Goal: Task Accomplishment & Management: Manage account settings

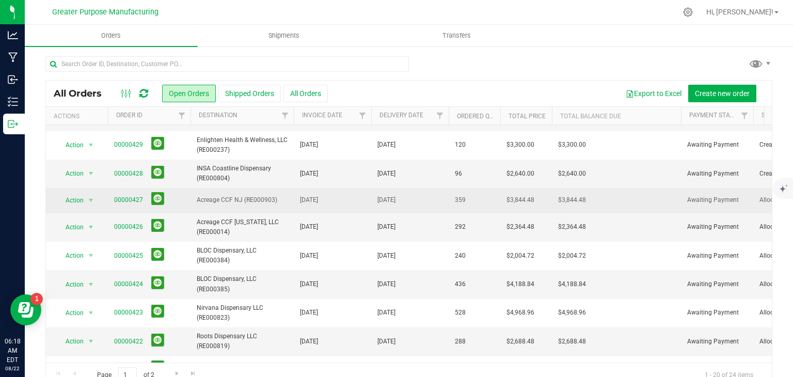
scroll to position [48, 0]
click at [92, 196] on span "select" at bounding box center [91, 200] width 8 height 8
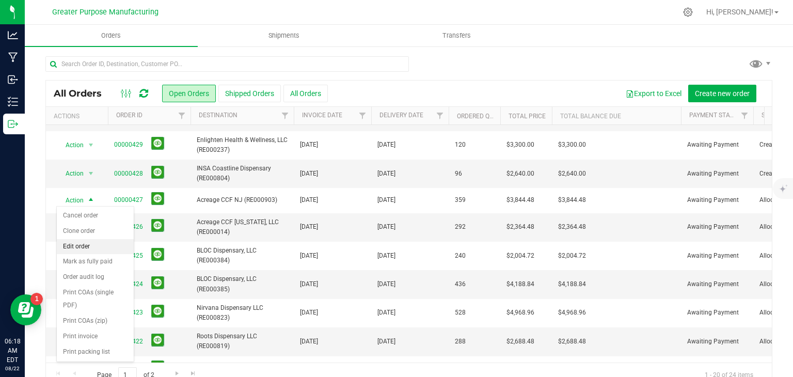
click at [88, 246] on li "Edit order" at bounding box center [95, 246] width 77 height 15
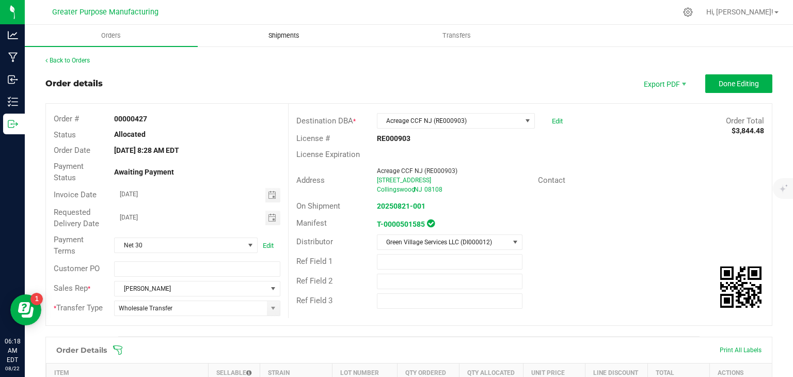
click at [302, 32] on span "Shipments" at bounding box center [284, 35] width 59 height 9
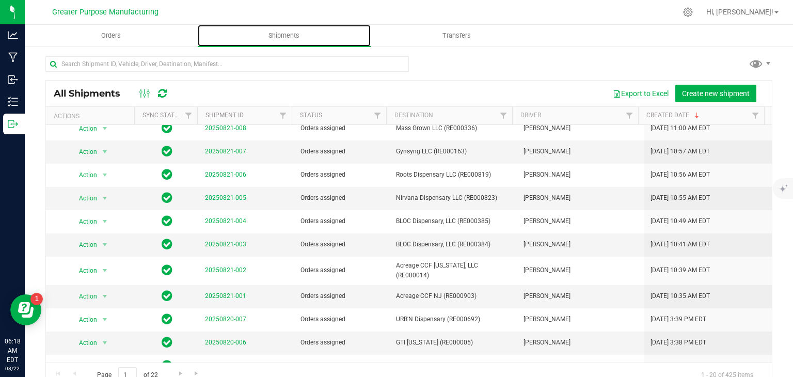
scroll to position [163, 0]
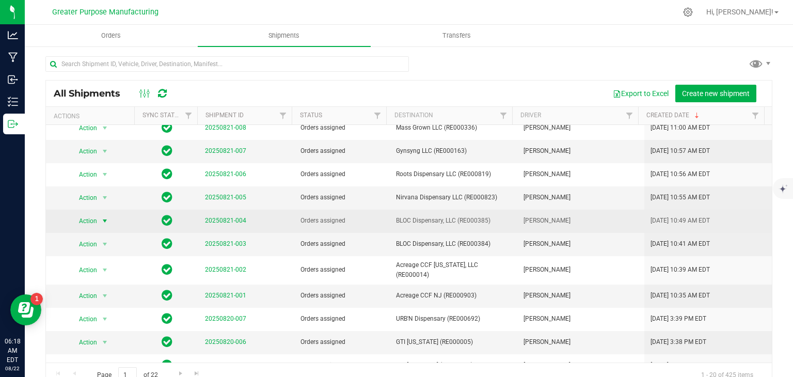
click at [103, 220] on span "select" at bounding box center [105, 221] width 8 height 8
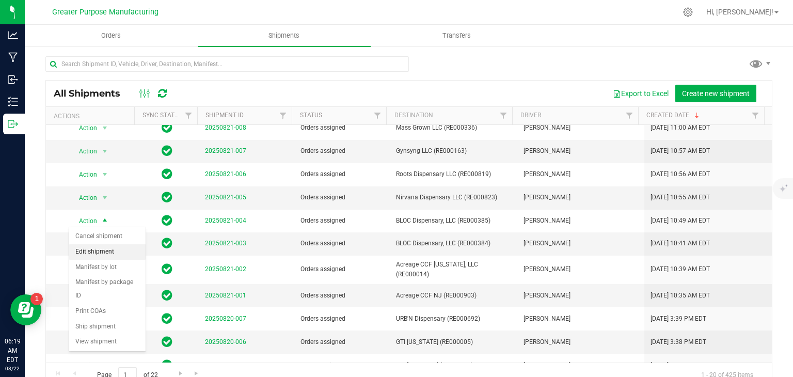
click at [98, 251] on li "Edit shipment" at bounding box center [107, 251] width 76 height 15
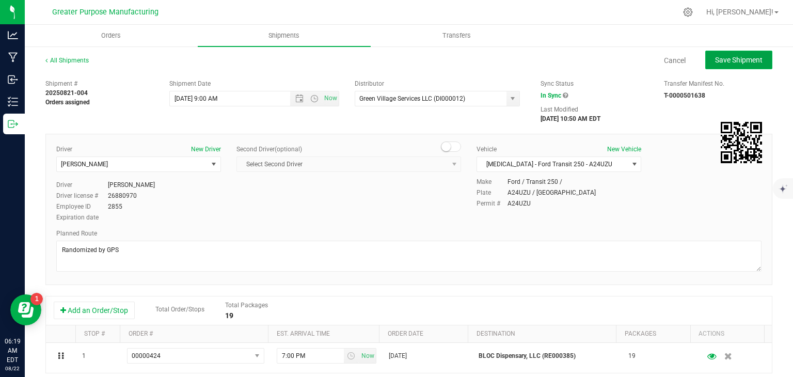
click at [717, 60] on span "Save Shipment" at bounding box center [739, 60] width 48 height 8
type input "[DATE] 1:00 PM"
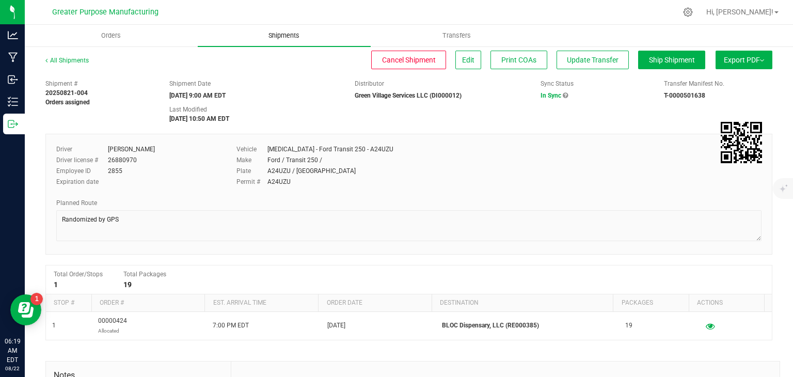
click at [288, 37] on span "Shipments" at bounding box center [284, 35] width 59 height 9
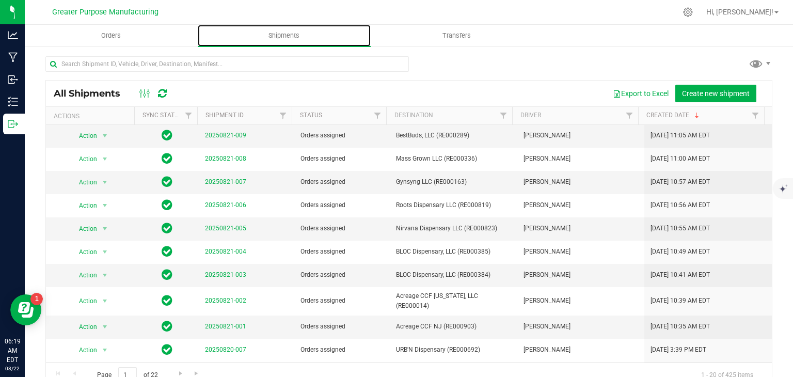
scroll to position [132, 0]
click at [104, 274] on span "select" at bounding box center [105, 275] width 8 height 8
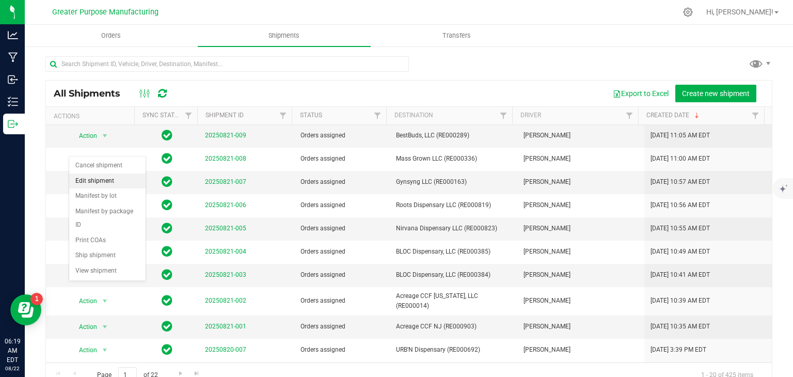
click at [99, 184] on li "Edit shipment" at bounding box center [107, 181] width 76 height 15
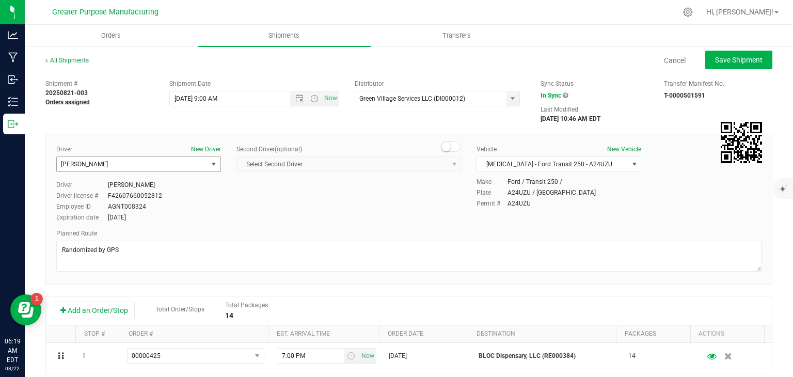
click at [200, 166] on span "[PERSON_NAME]" at bounding box center [132, 164] width 151 height 14
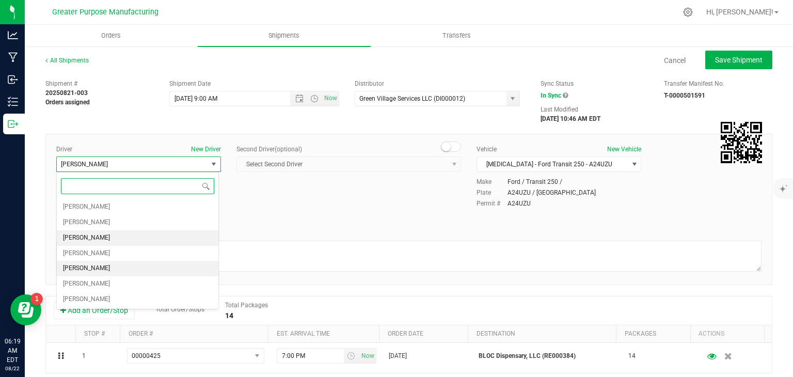
click at [119, 269] on li "[PERSON_NAME]" at bounding box center [138, 268] width 162 height 15
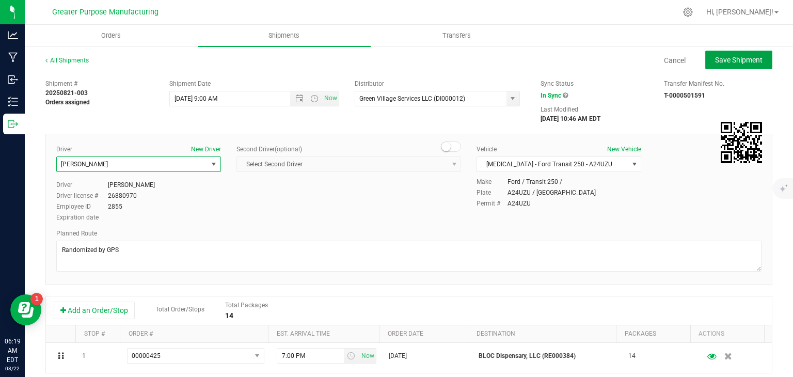
click at [738, 52] on button "Save Shipment" at bounding box center [739, 60] width 67 height 19
type input "[DATE] 1:00 PM"
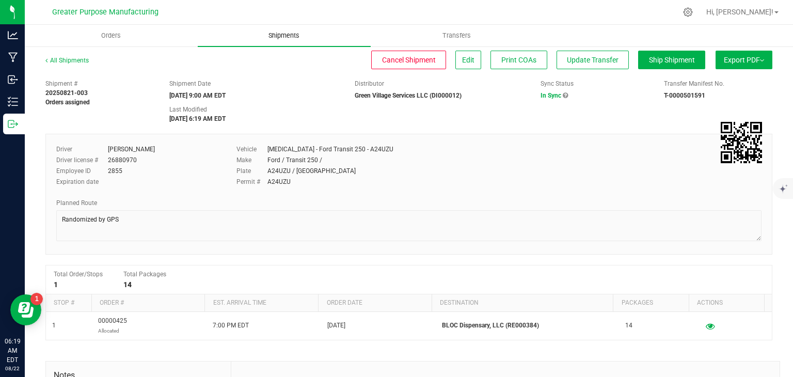
click at [285, 28] on uib-tab-heading "Shipments" at bounding box center [284, 36] width 173 height 22
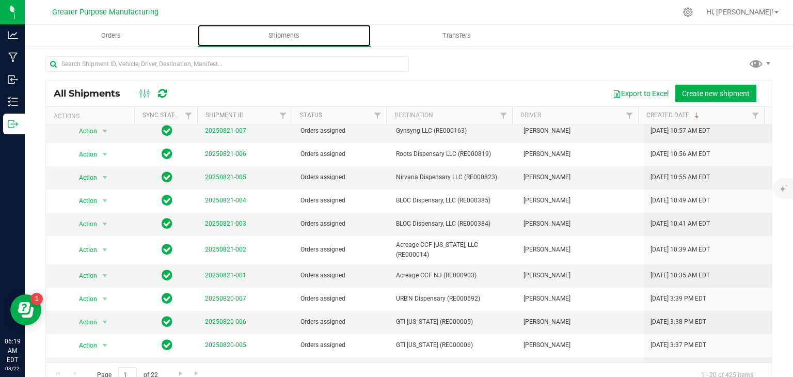
scroll to position [184, 0]
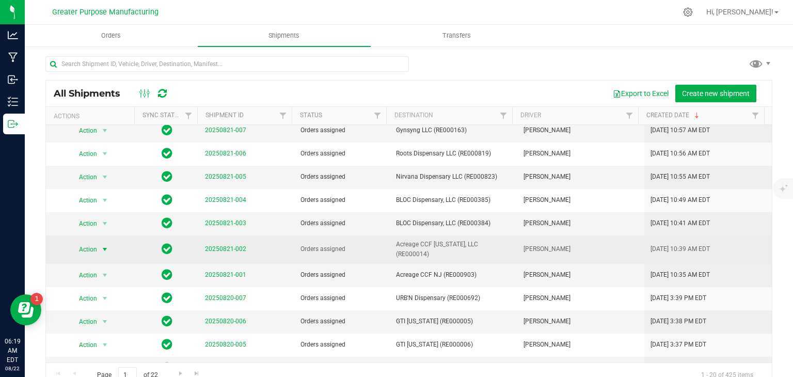
click at [103, 246] on span "select" at bounding box center [105, 249] width 8 height 8
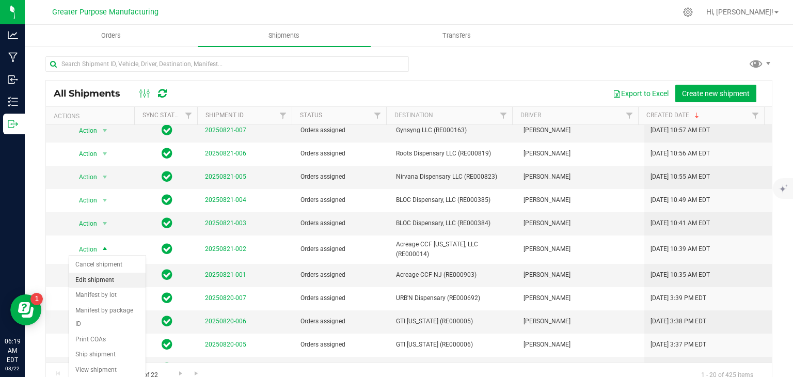
click at [102, 277] on li "Edit shipment" at bounding box center [107, 280] width 76 height 15
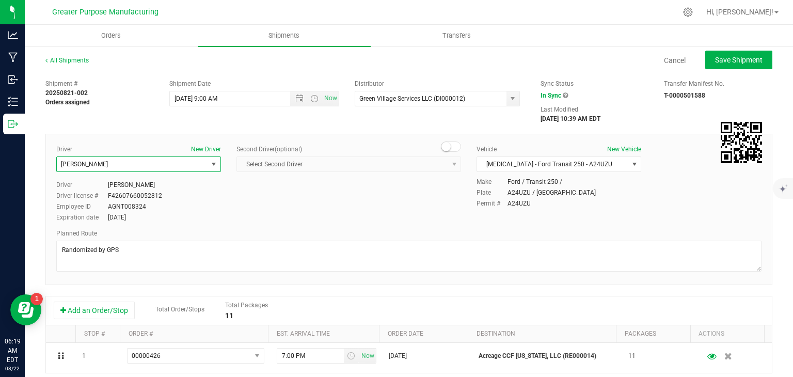
click at [208, 162] on span "select" at bounding box center [214, 164] width 13 height 14
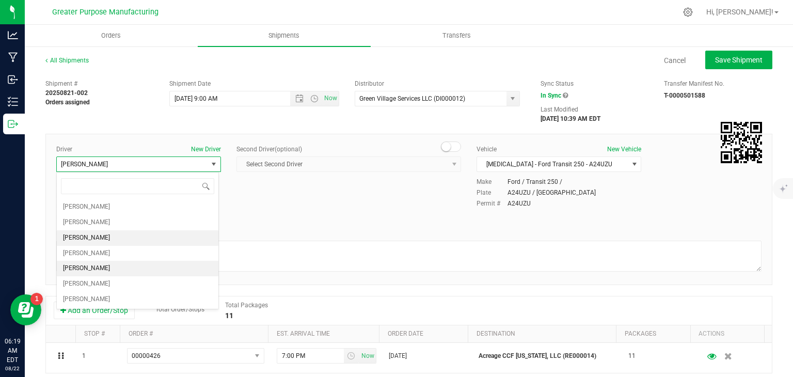
click at [141, 267] on li "[PERSON_NAME]" at bounding box center [138, 268] width 162 height 15
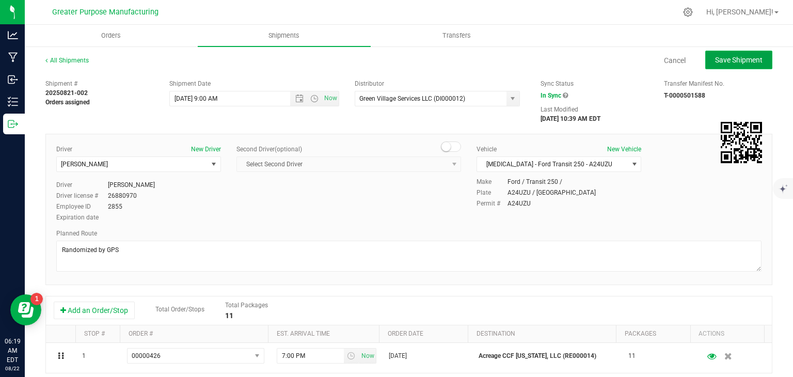
click at [715, 60] on span "Save Shipment" at bounding box center [739, 60] width 48 height 8
type input "[DATE] 1:00 PM"
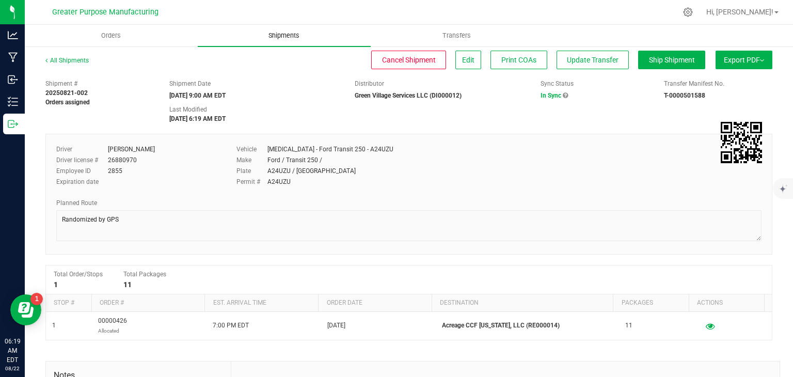
click at [289, 41] on uib-tab-heading "Shipments" at bounding box center [284, 36] width 173 height 22
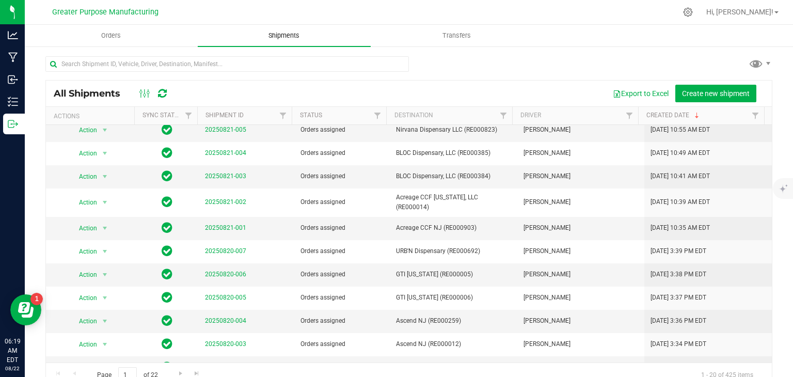
scroll to position [231, 0]
click at [102, 226] on span "select" at bounding box center [105, 228] width 8 height 8
click at [99, 261] on li "Edit shipment" at bounding box center [107, 258] width 76 height 15
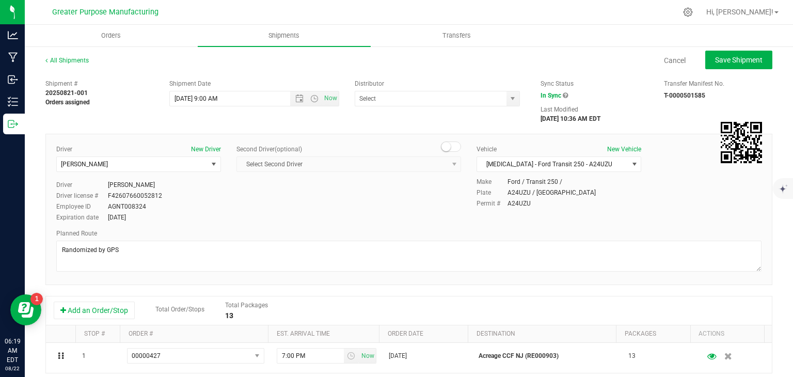
type input "Green Village Services LLC (DI000012)"
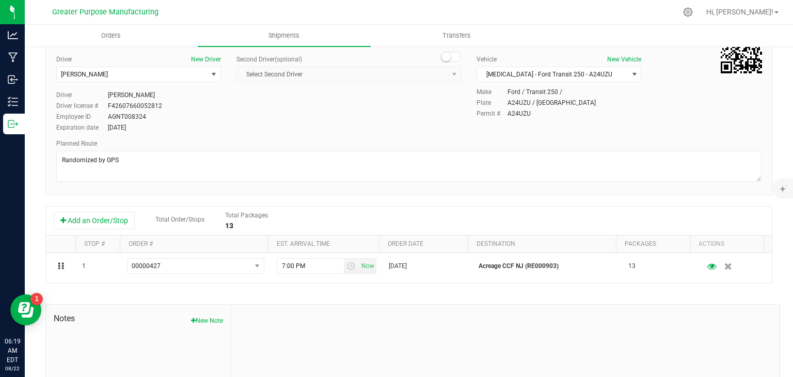
scroll to position [90, 0]
click at [201, 75] on span "[PERSON_NAME]" at bounding box center [132, 74] width 151 height 14
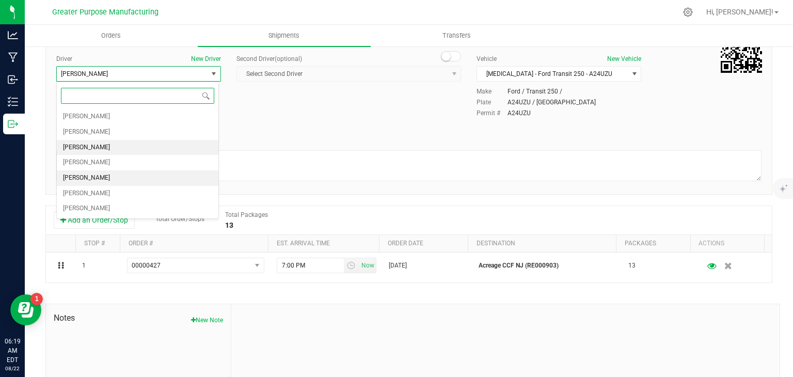
click at [107, 179] on li "[PERSON_NAME]" at bounding box center [138, 177] width 162 height 15
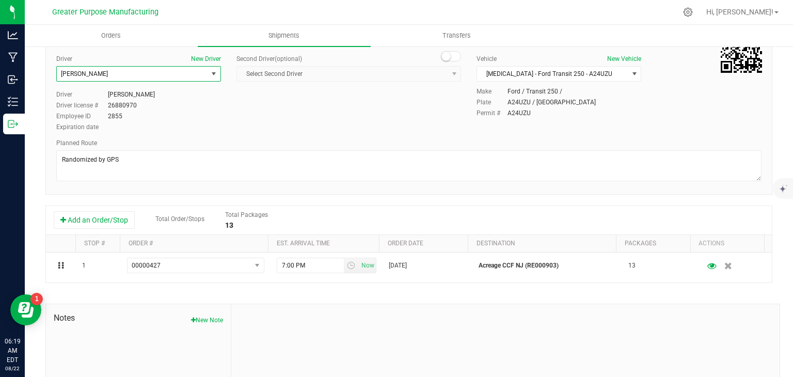
scroll to position [0, 0]
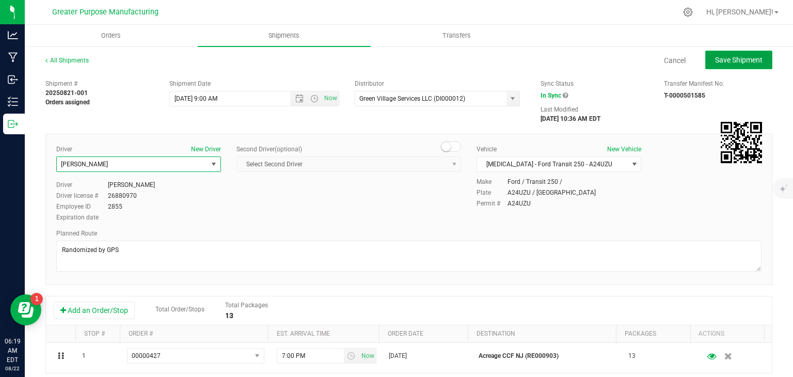
click at [715, 60] on span "Save Shipment" at bounding box center [739, 60] width 48 height 8
type input "[DATE] 1:00 PM"
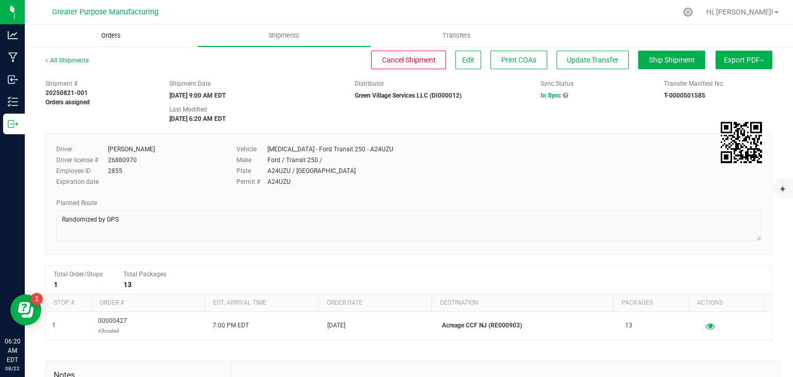
click at [118, 43] on uib-tab-heading "Orders" at bounding box center [111, 35] width 172 height 21
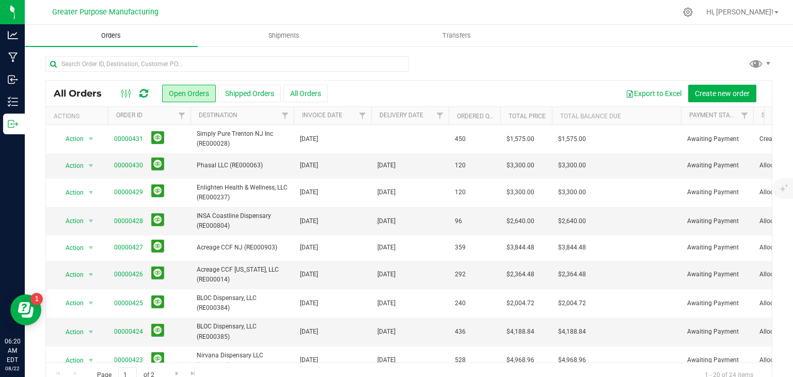
scroll to position [54, 0]
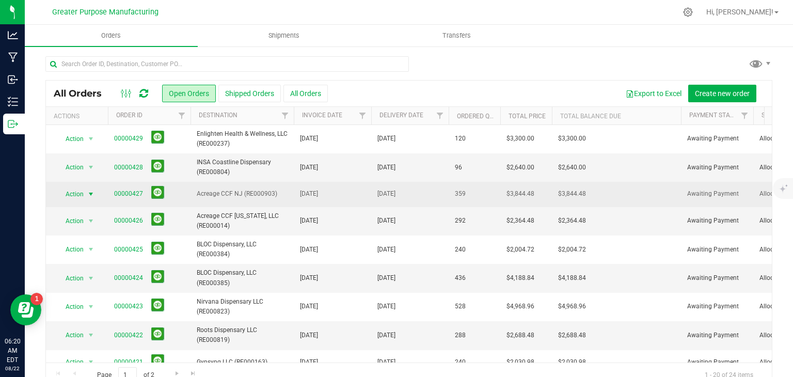
drag, startPoint x: 91, startPoint y: 197, endPoint x: 81, endPoint y: 187, distance: 14.2
click at [81, 187] on span "Action" at bounding box center [70, 194] width 28 height 14
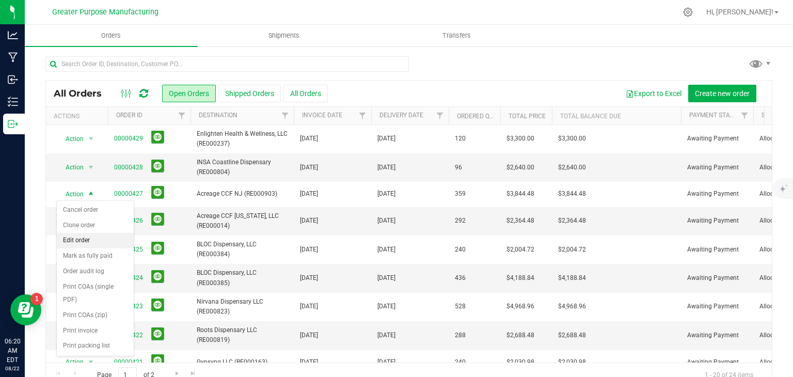
click at [81, 243] on li "Edit order" at bounding box center [95, 240] width 77 height 15
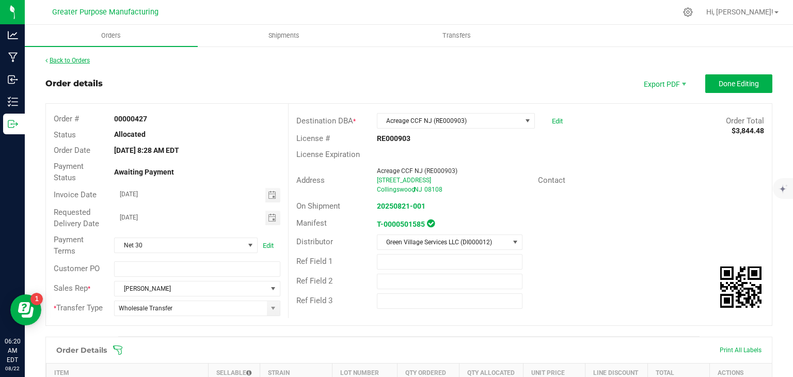
click at [72, 60] on link "Back to Orders" at bounding box center [67, 60] width 44 height 7
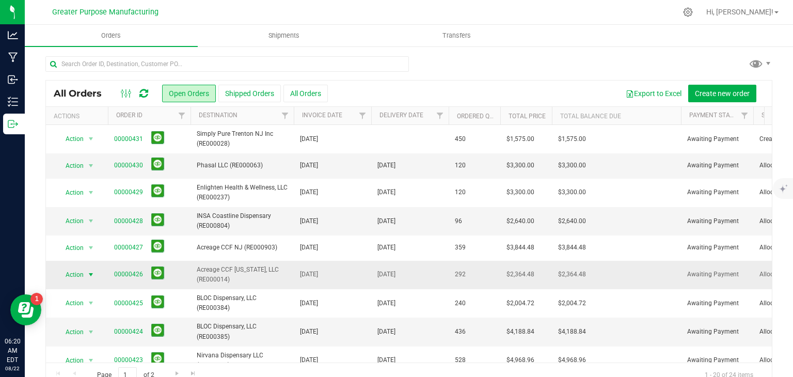
click at [94, 273] on span "select" at bounding box center [91, 275] width 8 height 8
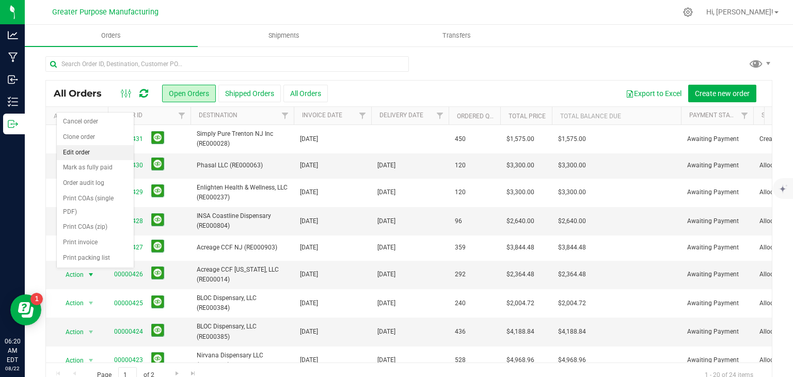
click at [95, 153] on li "Edit order" at bounding box center [95, 152] width 77 height 15
